Goal: Transaction & Acquisition: Purchase product/service

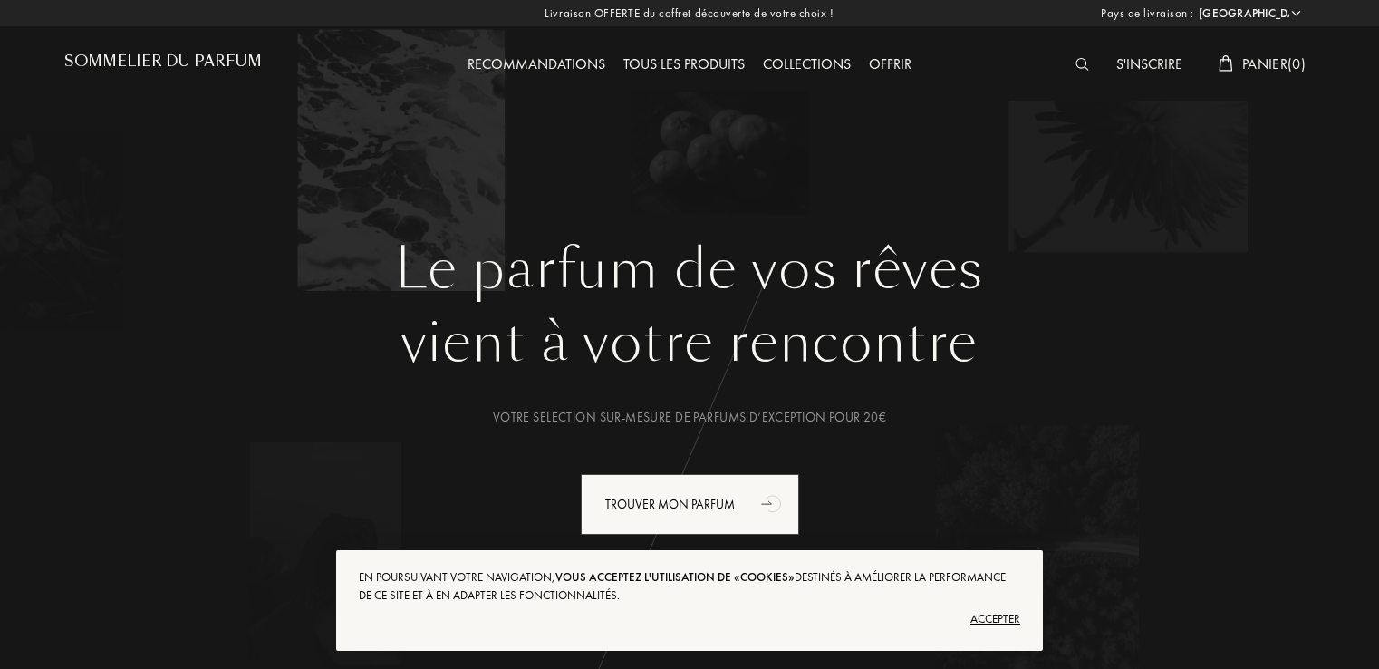
select select "FR"
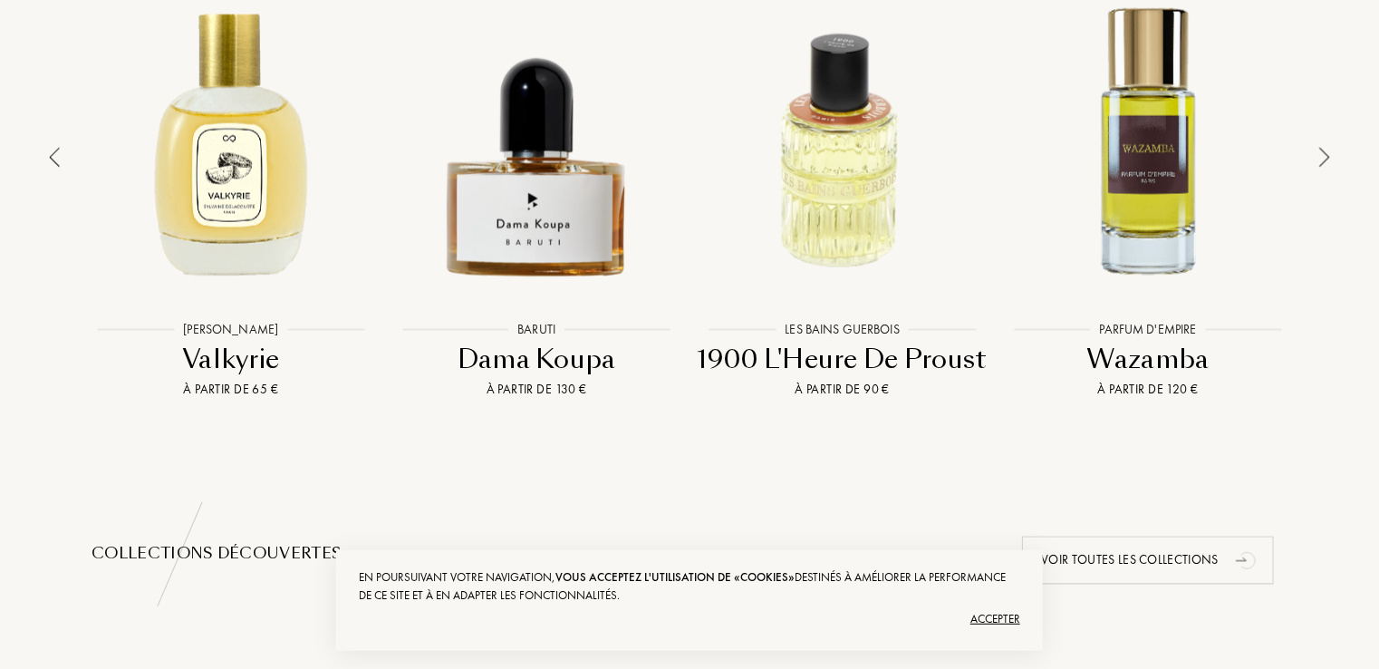
scroll to position [1450, 0]
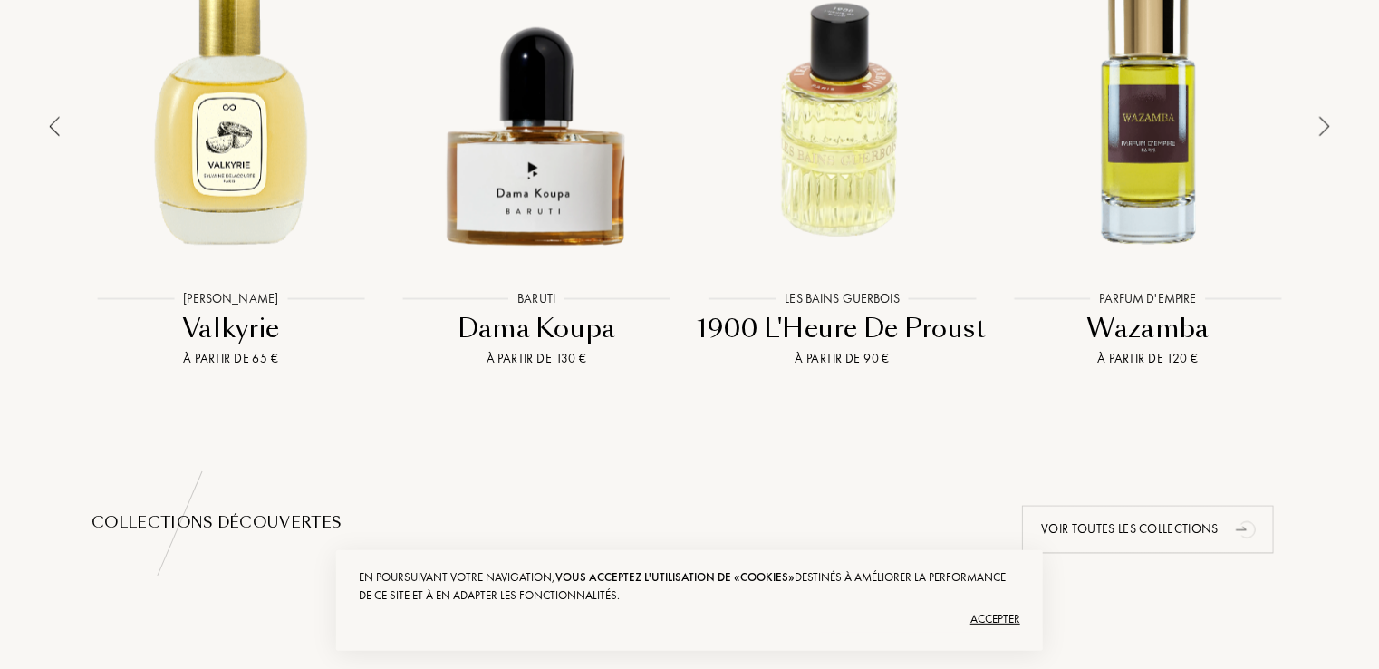
click at [1013, 615] on div "Accepter" at bounding box center [690, 619] width 662 height 29
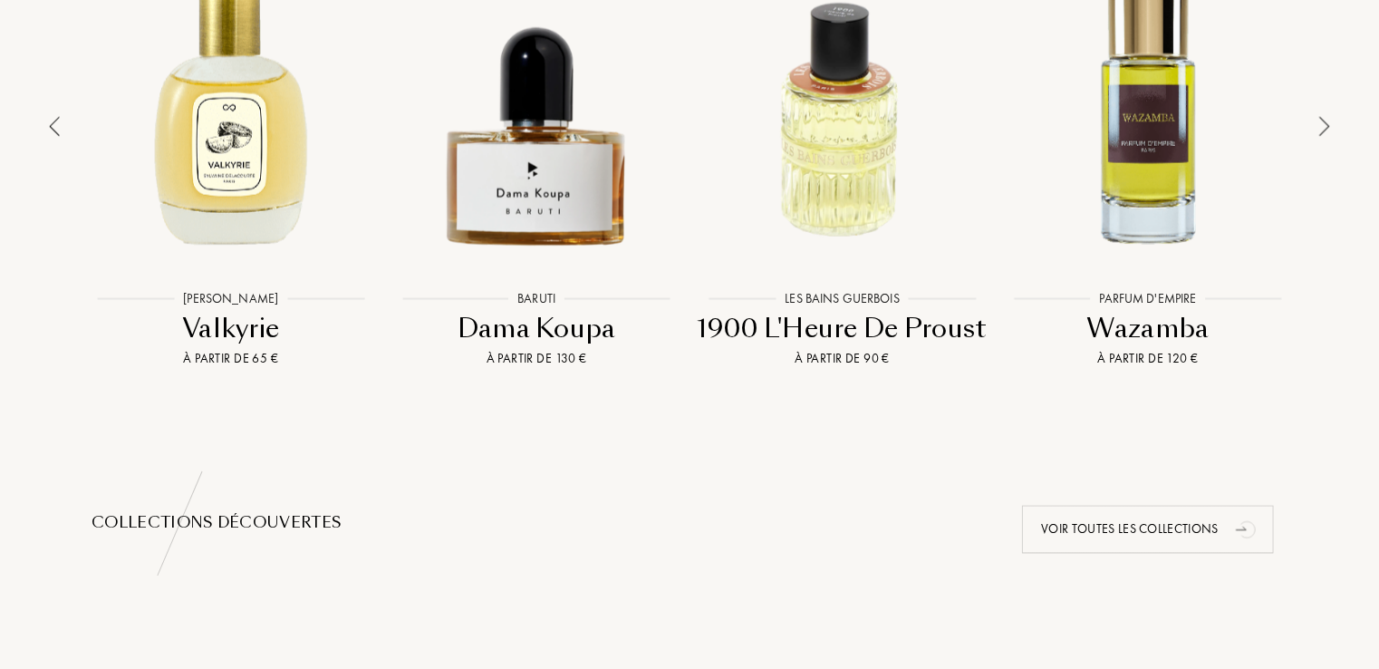
click at [1311, 107] on div "Binet-Papillon Binet-Papillon N°6 Cuir Grand Tigre À partir de 125 € Hellenist …" at bounding box center [689, 163] width 1251 height 482
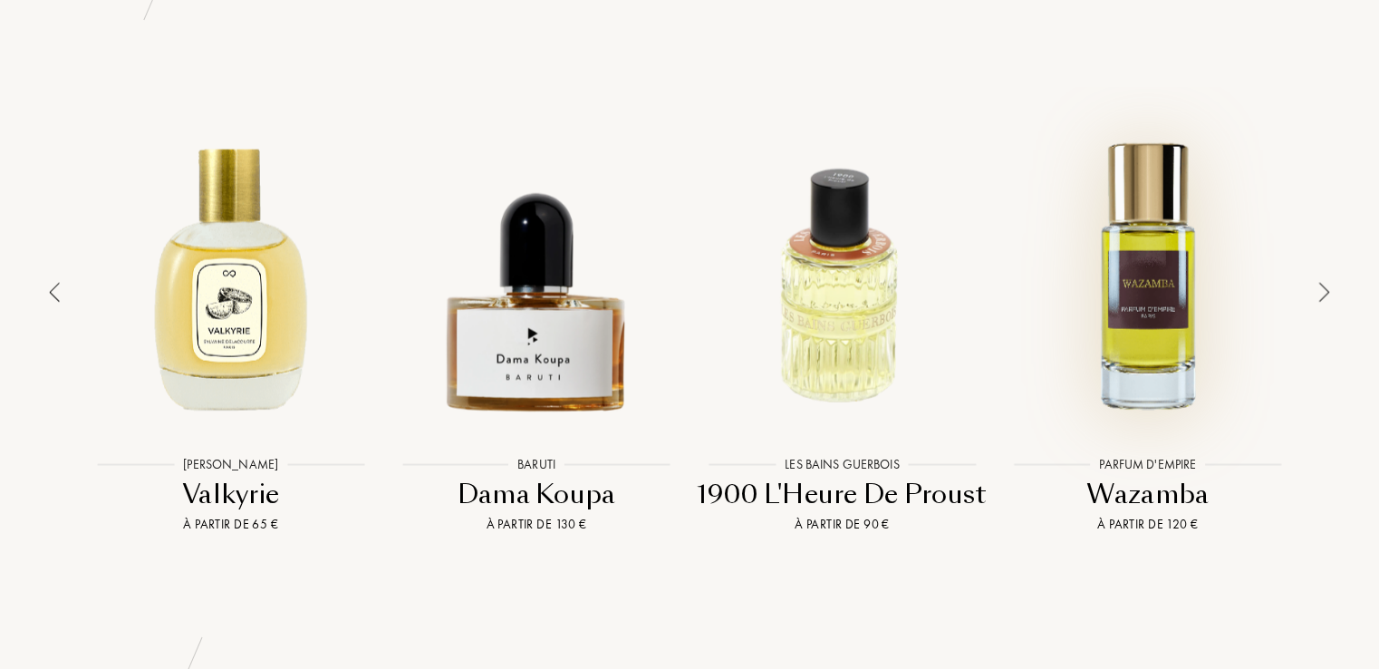
scroll to position [1178, 0]
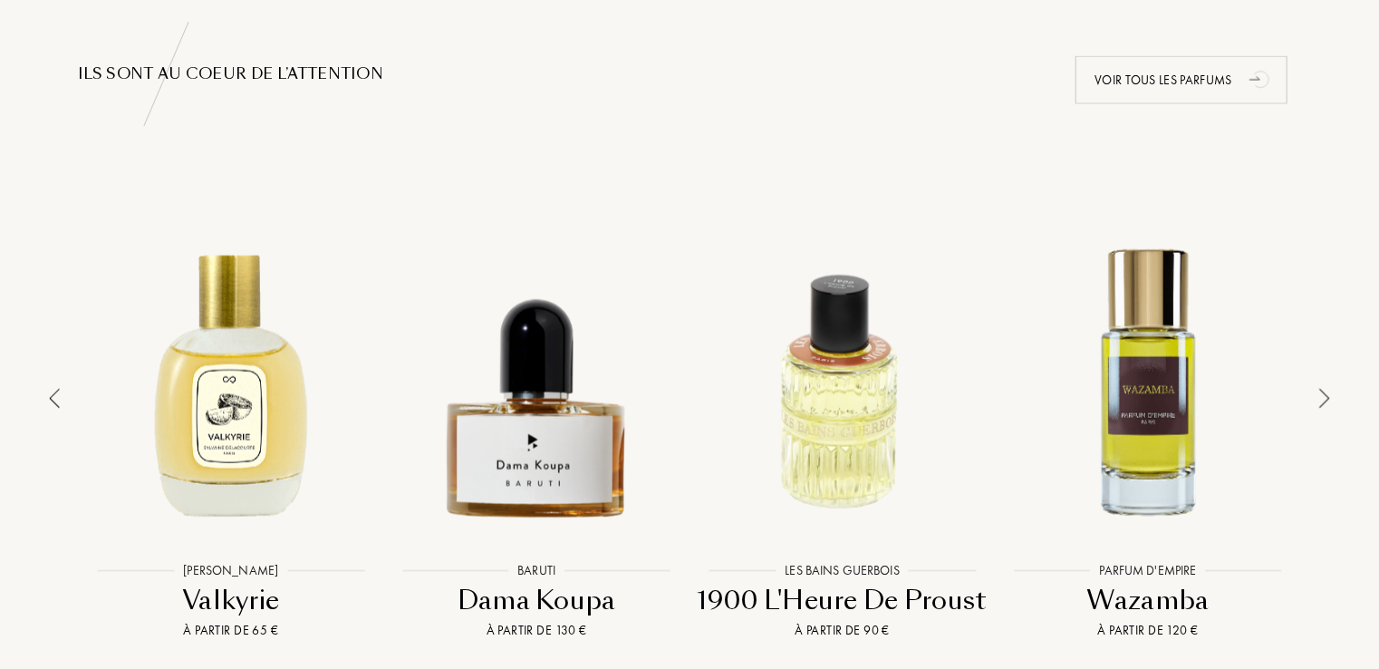
click at [1326, 389] on img at bounding box center [1325, 399] width 11 height 20
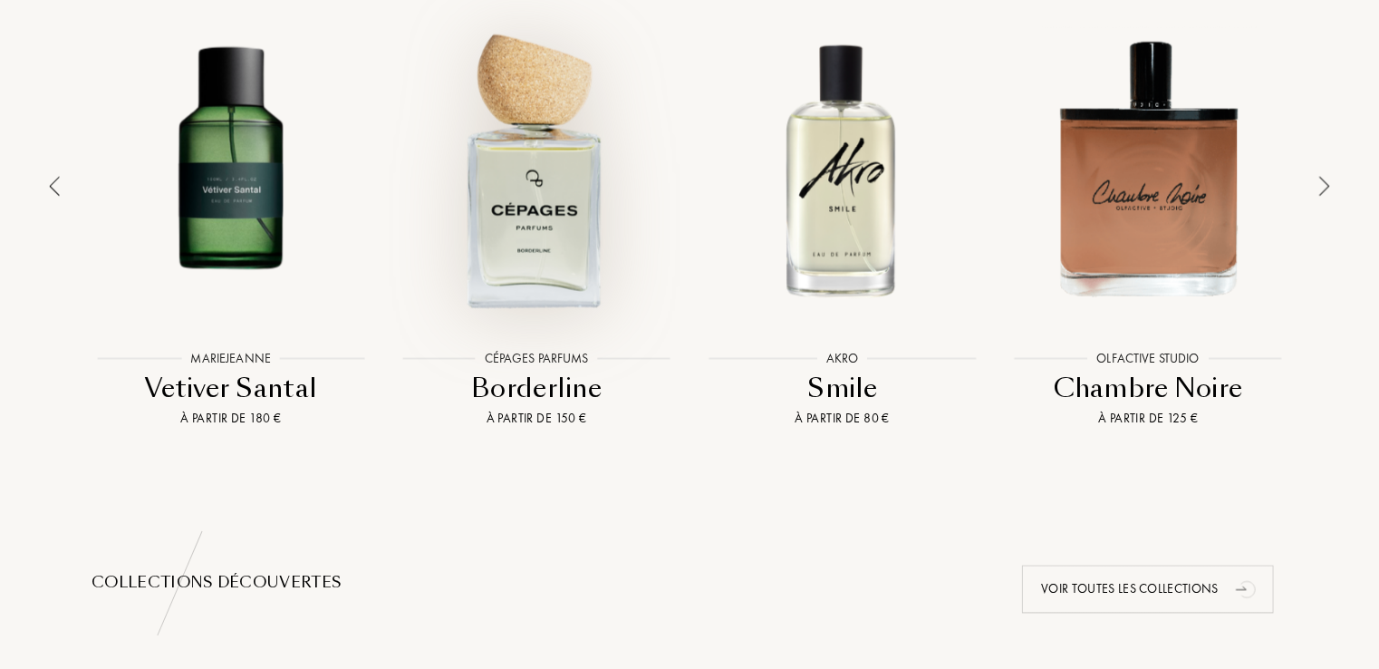
scroll to position [1359, 0]
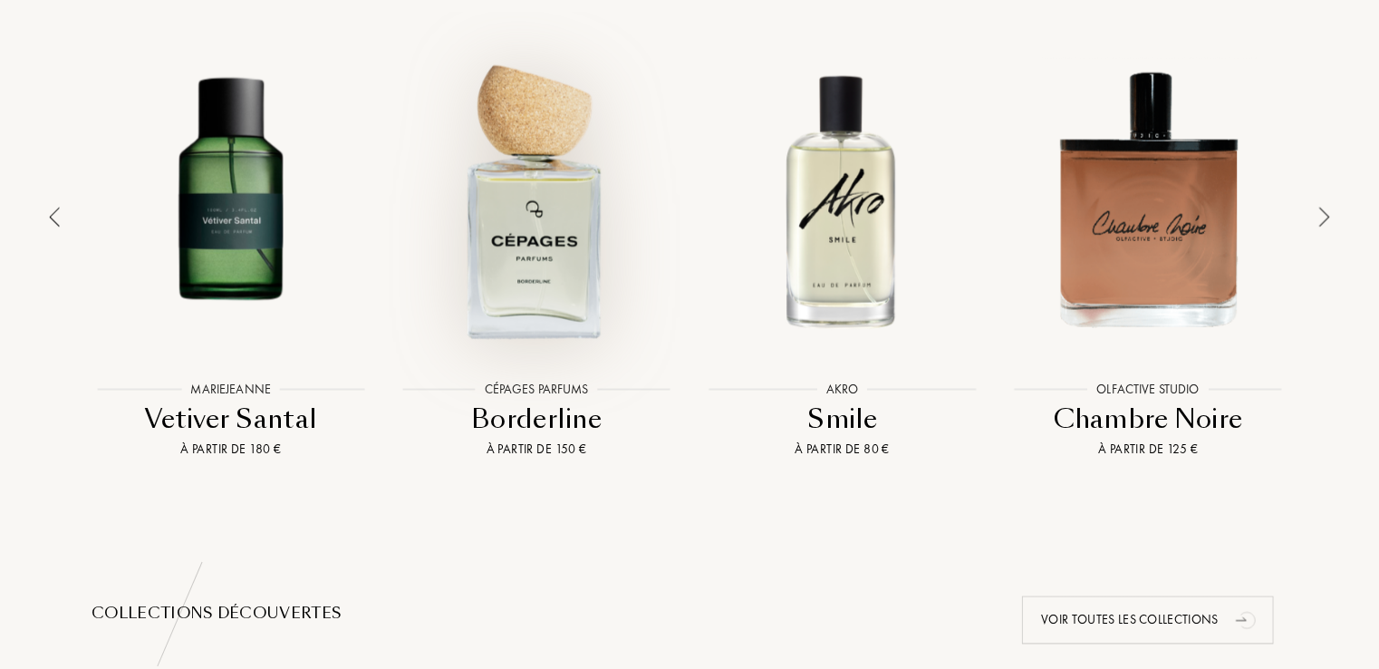
click at [538, 208] on div at bounding box center [537, 199] width 297 height 337
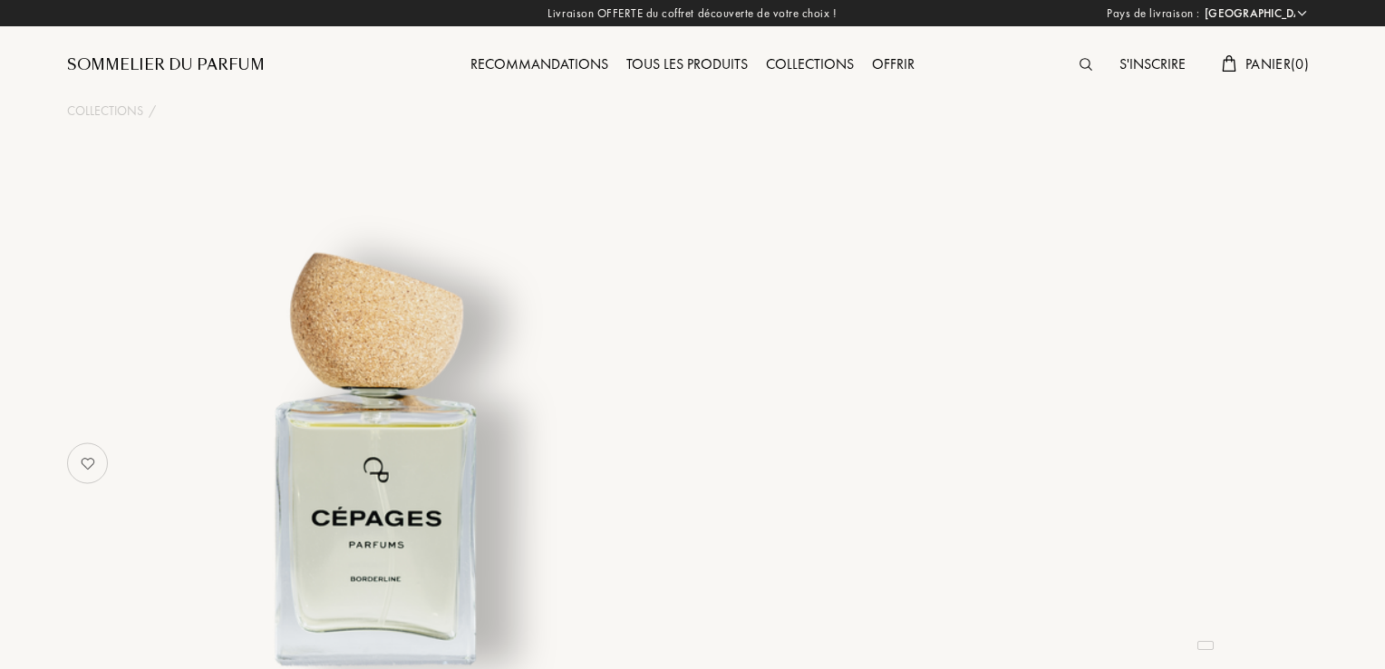
select select "FR"
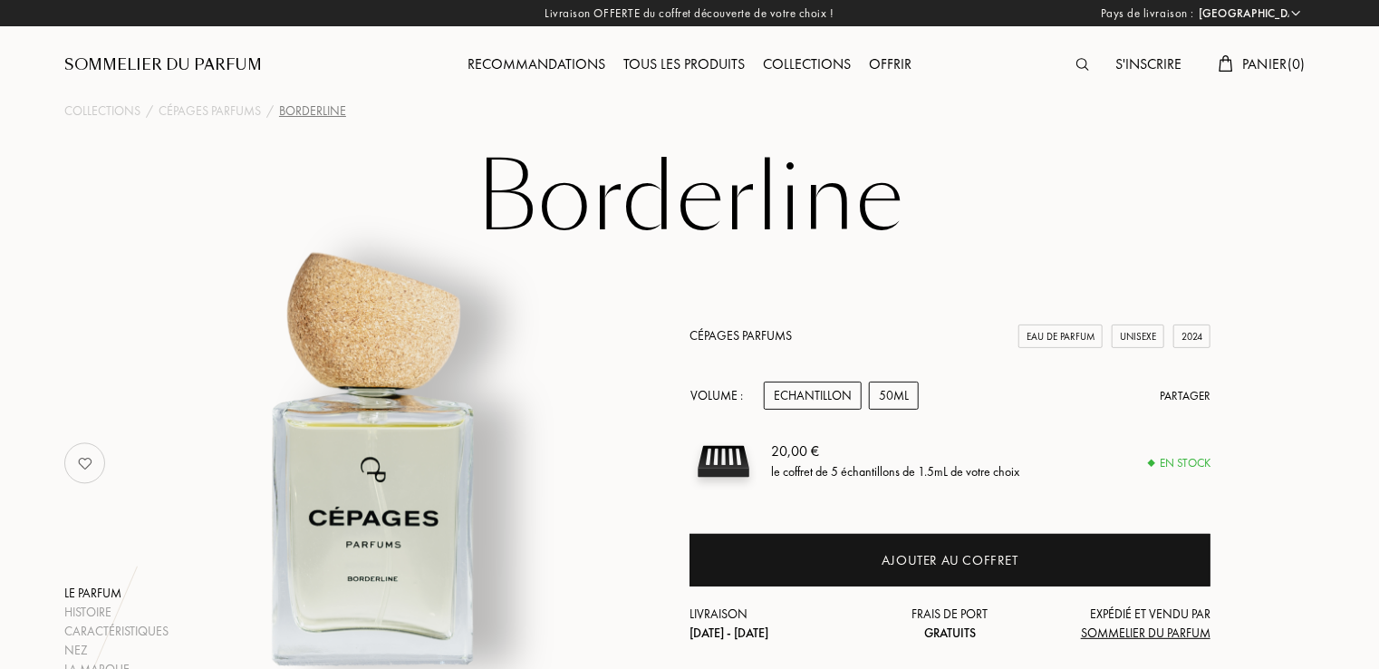
click at [892, 401] on div "50mL" at bounding box center [894, 396] width 50 height 28
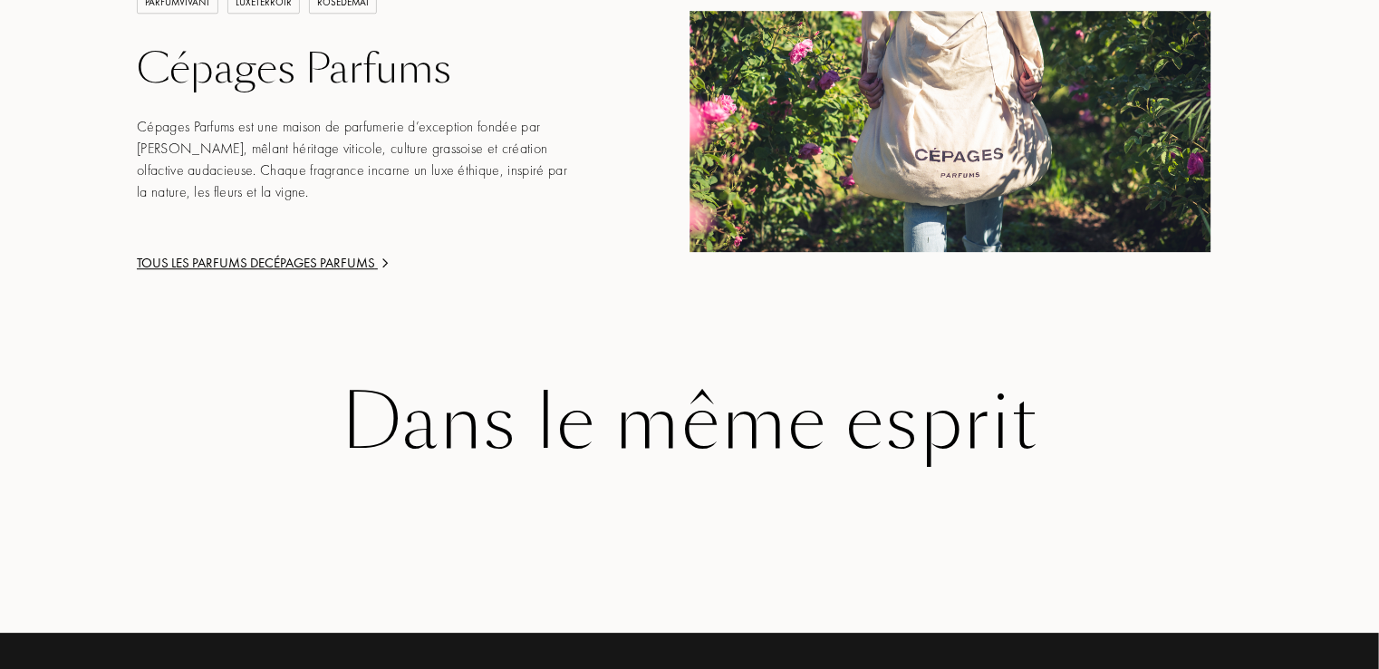
scroll to position [2628, 0]
